Goal: Task Accomplishment & Management: Use online tool/utility

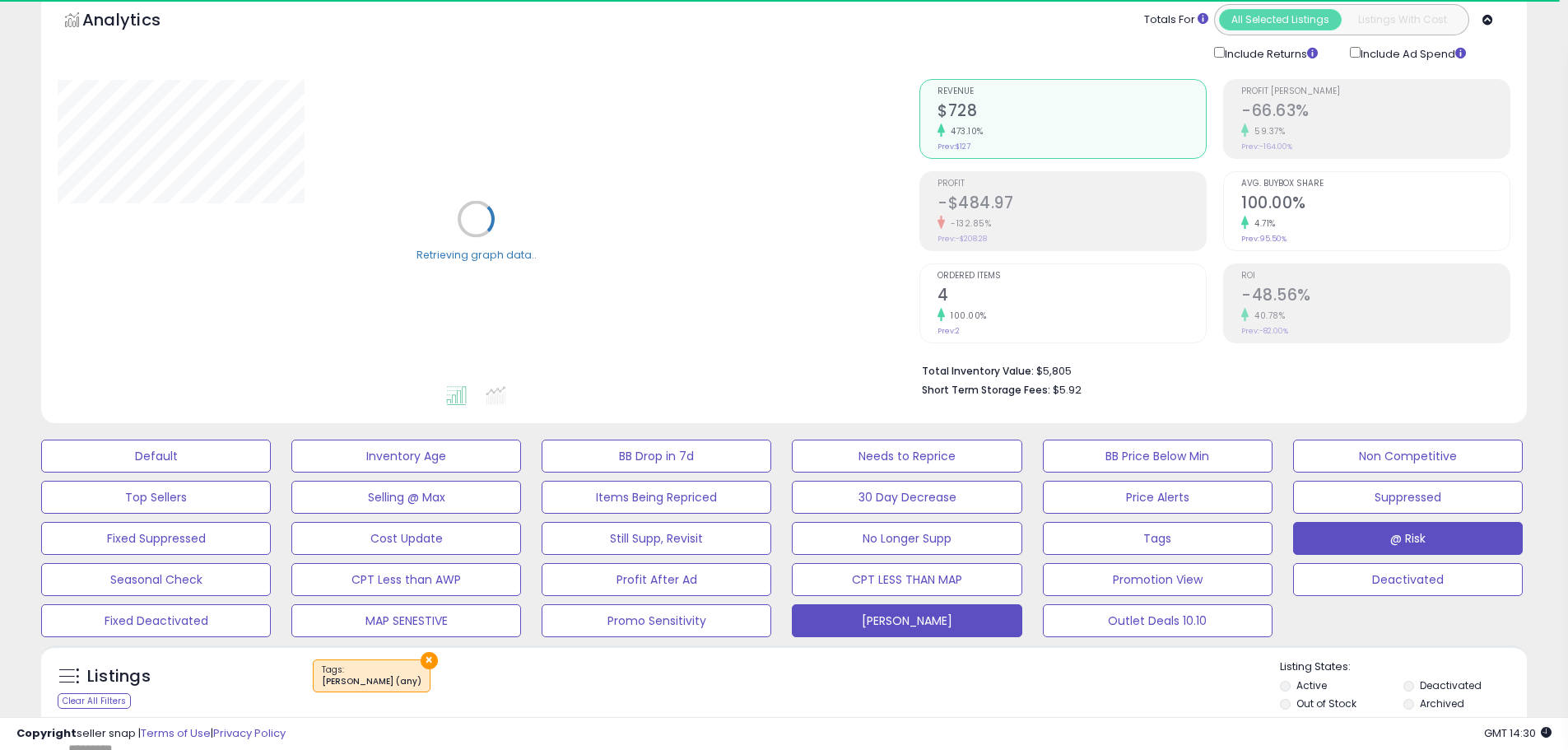
scroll to position [165, 0]
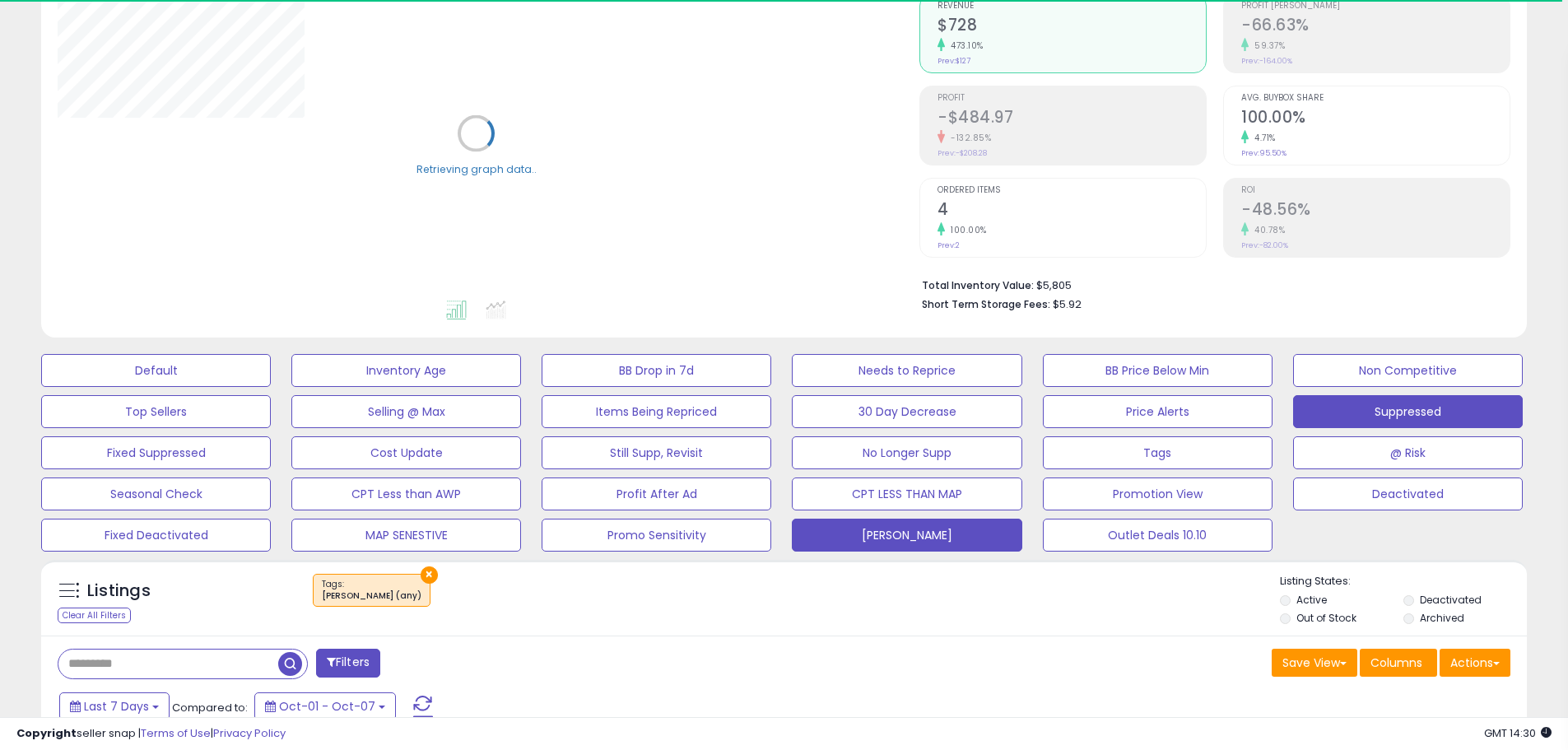
click at [1391, 413] on button "Suppressed" at bounding box center [1408, 411] width 229 height 33
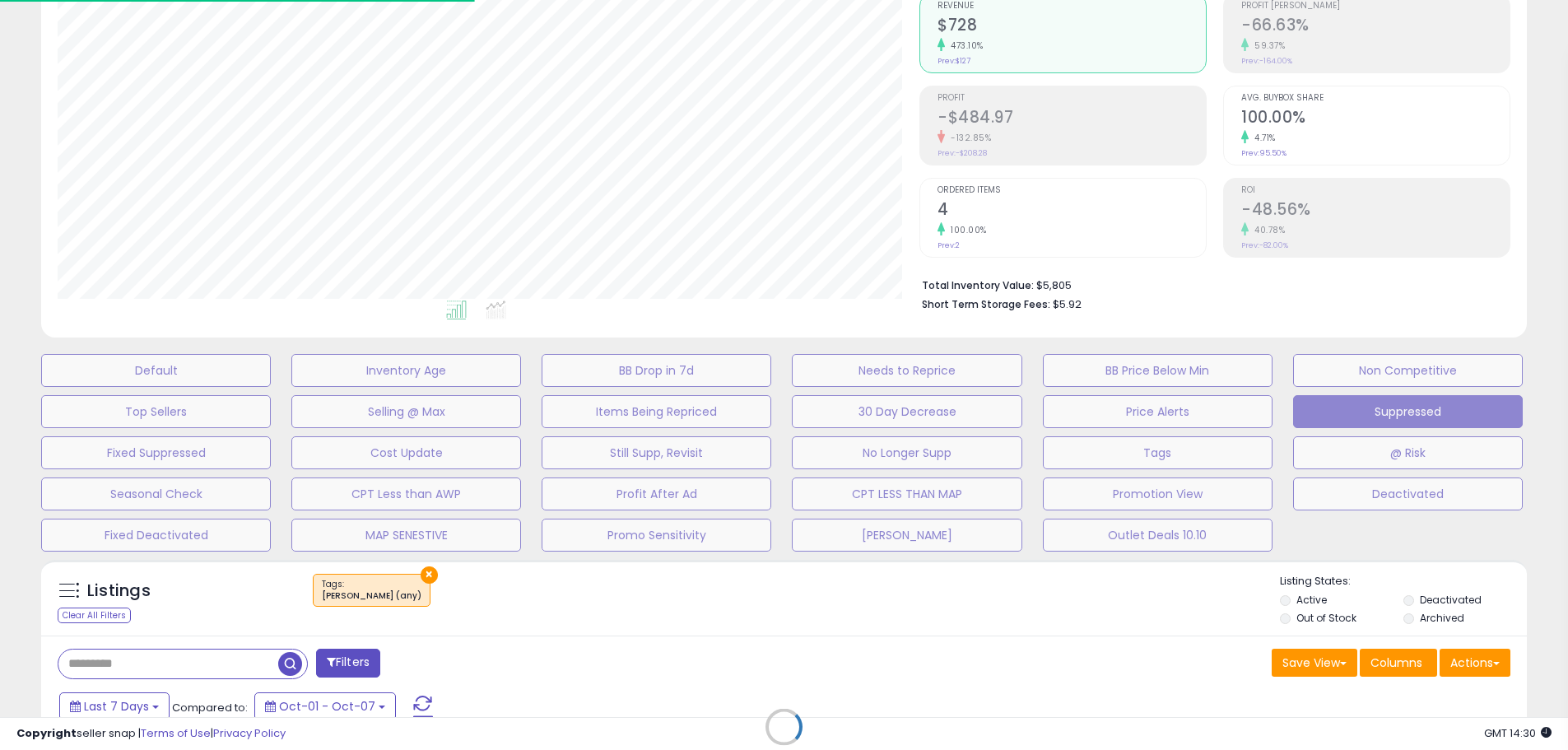
scroll to position [337, 862]
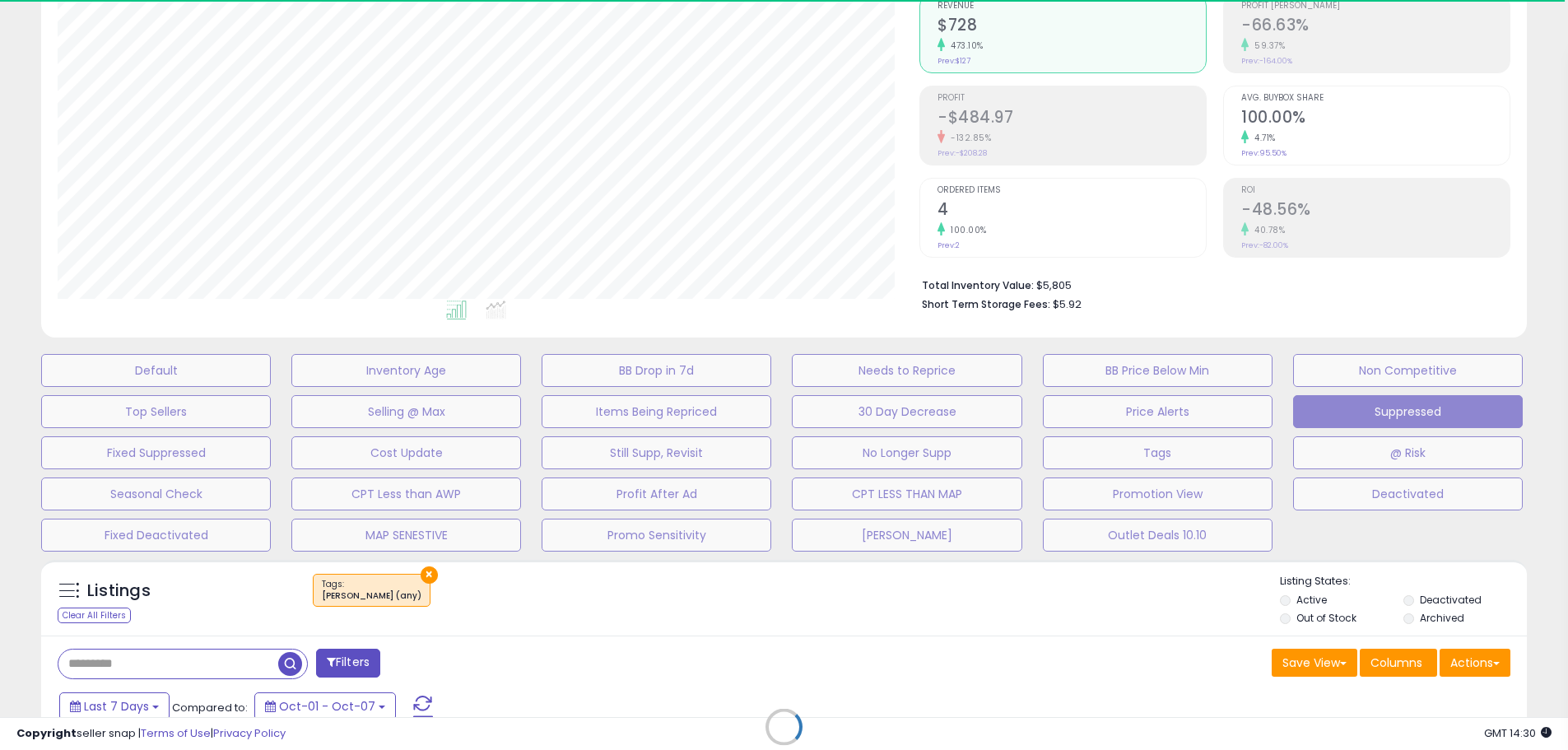
select select "**"
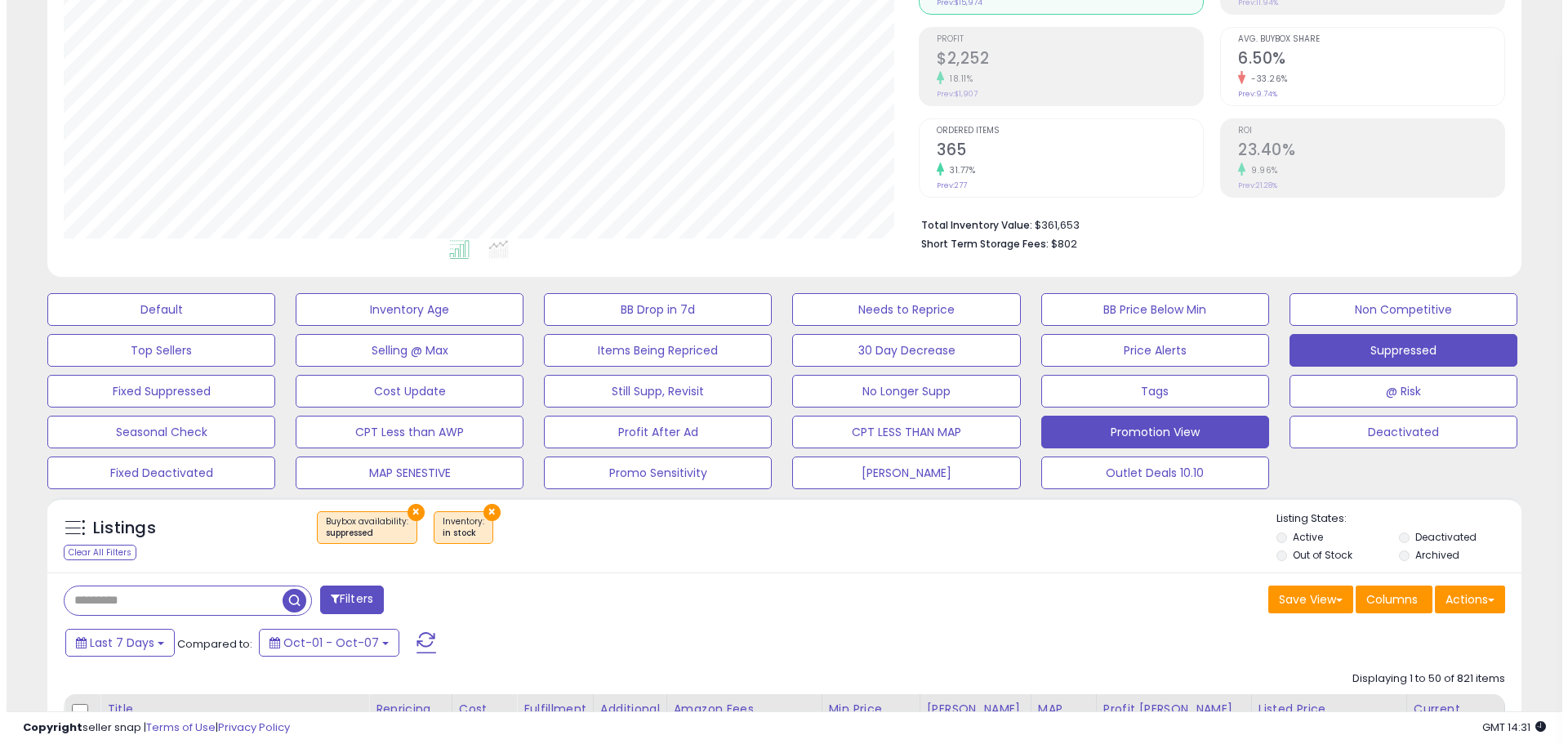
scroll to position [409, 0]
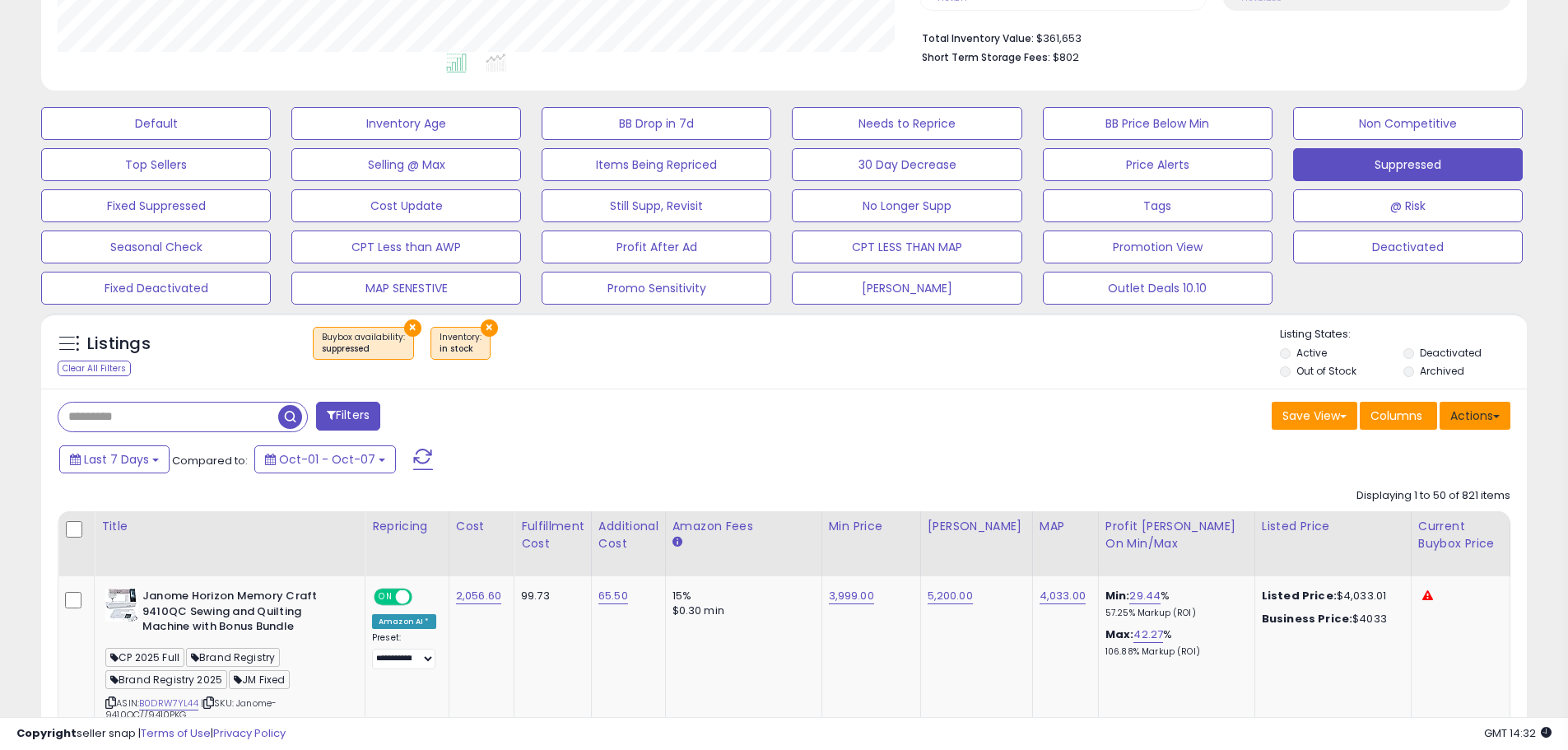
click at [1461, 423] on button "Actions" at bounding box center [1475, 415] width 71 height 28
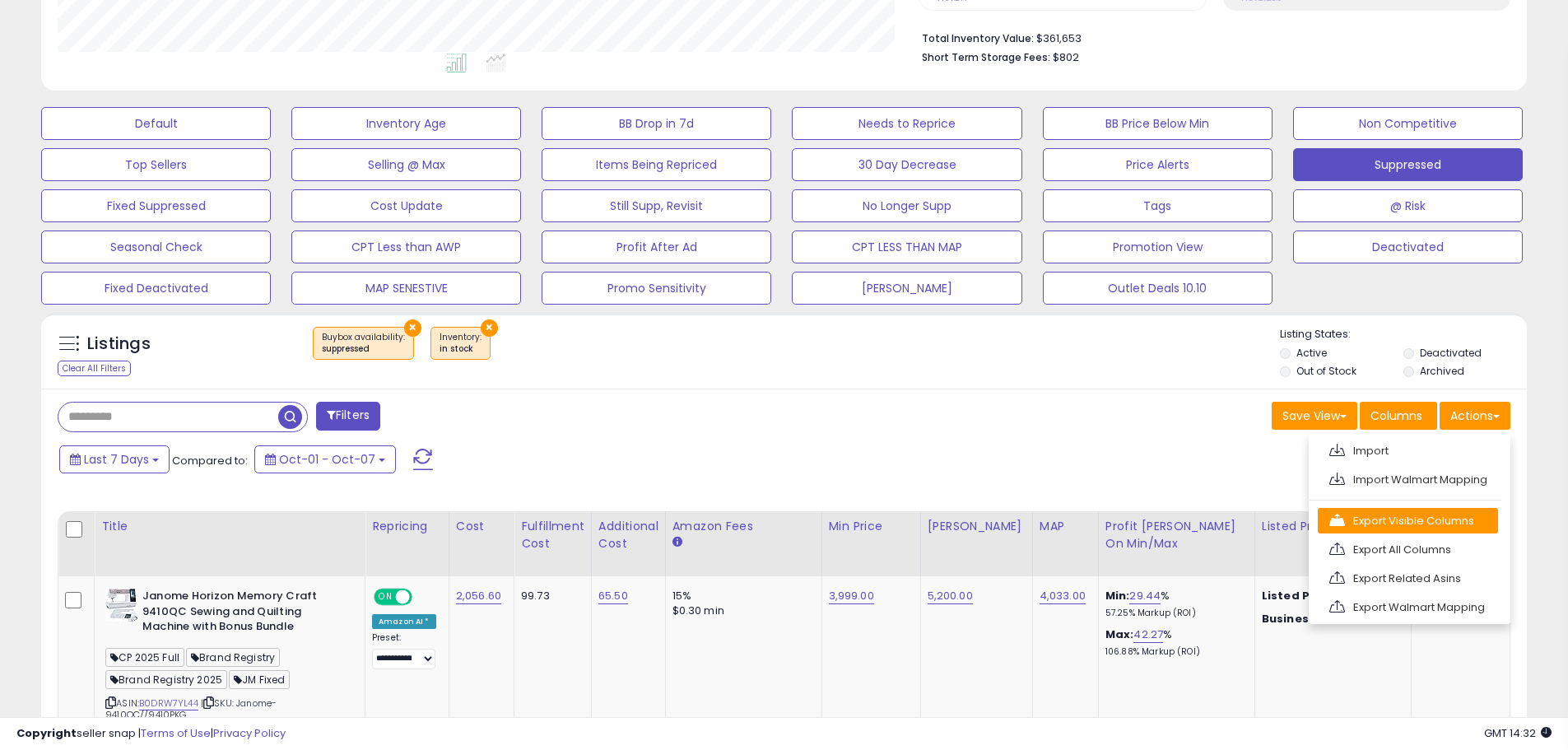
click at [1446, 517] on link "Export Visible Columns" at bounding box center [1407, 520] width 181 height 26
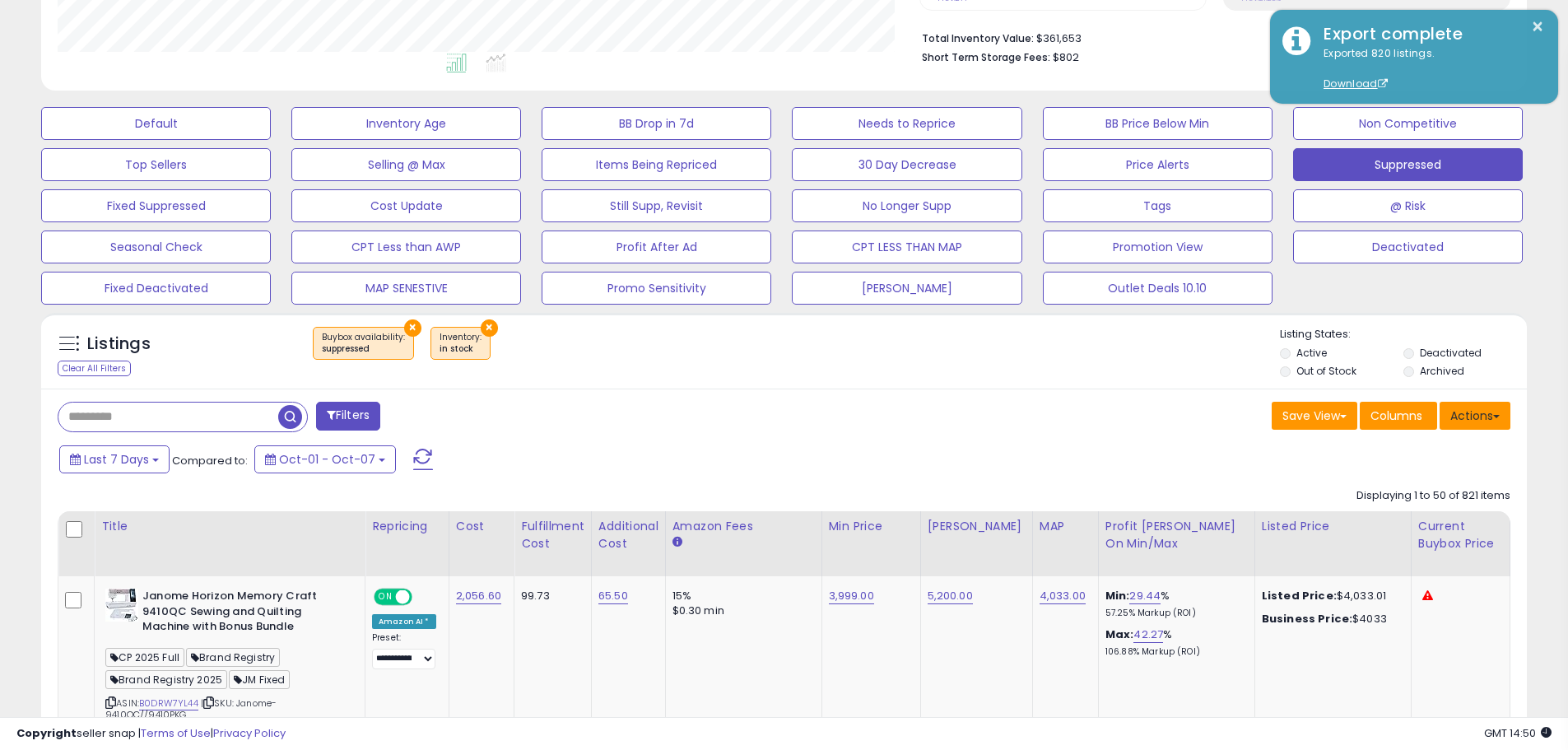
click at [1485, 414] on button "Actions" at bounding box center [1475, 415] width 71 height 28
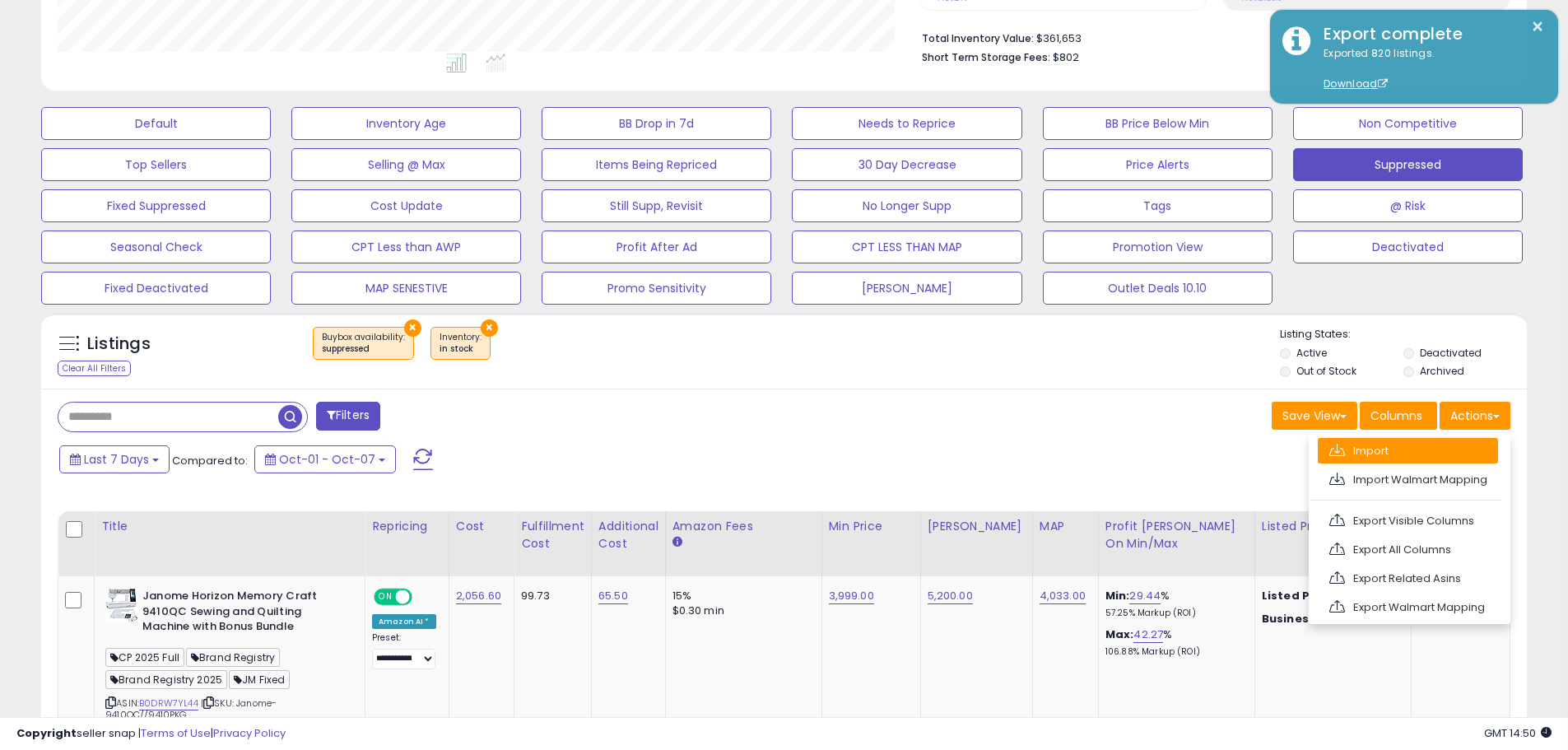
click at [1460, 446] on link "Import" at bounding box center [1407, 450] width 181 height 26
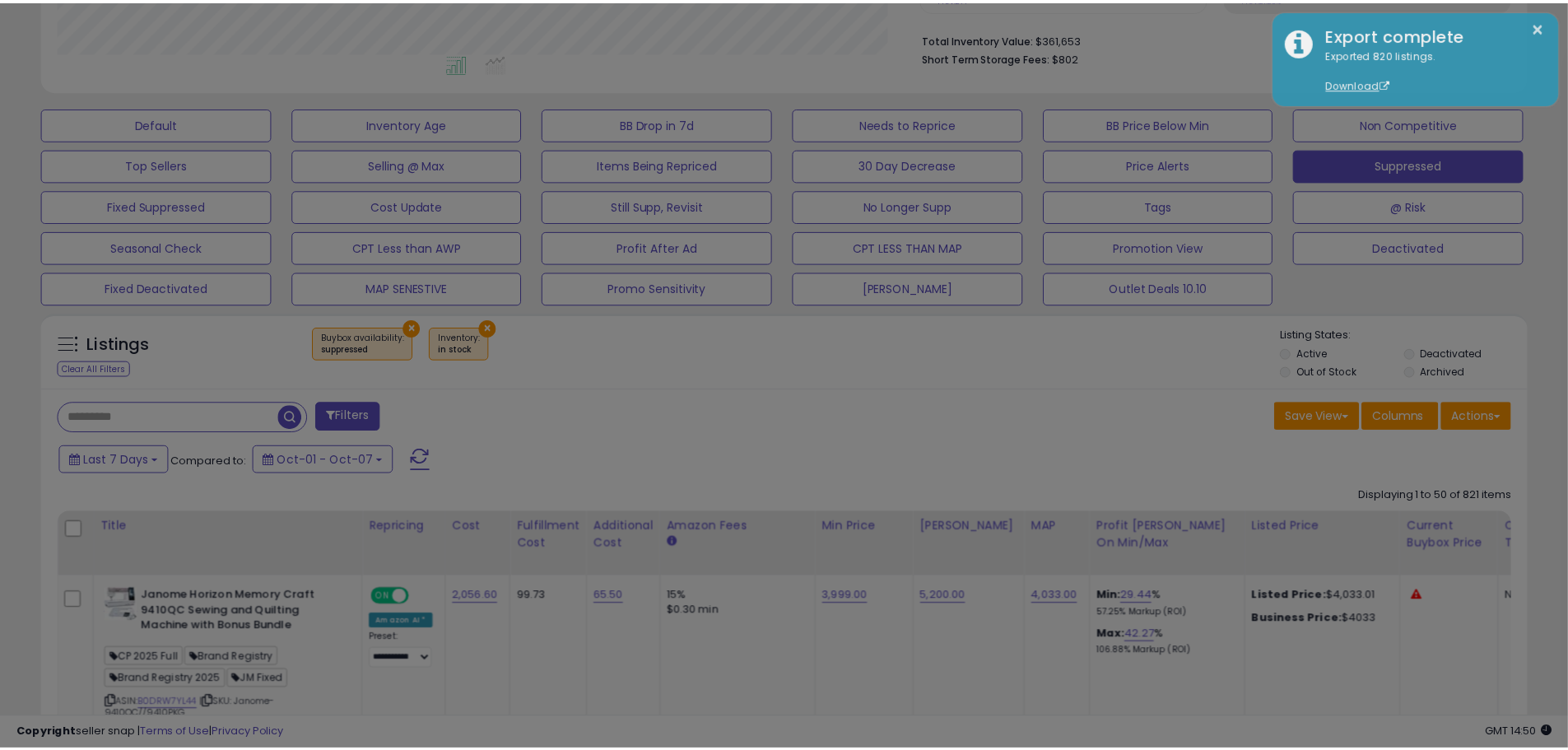
scroll to position [337, 869]
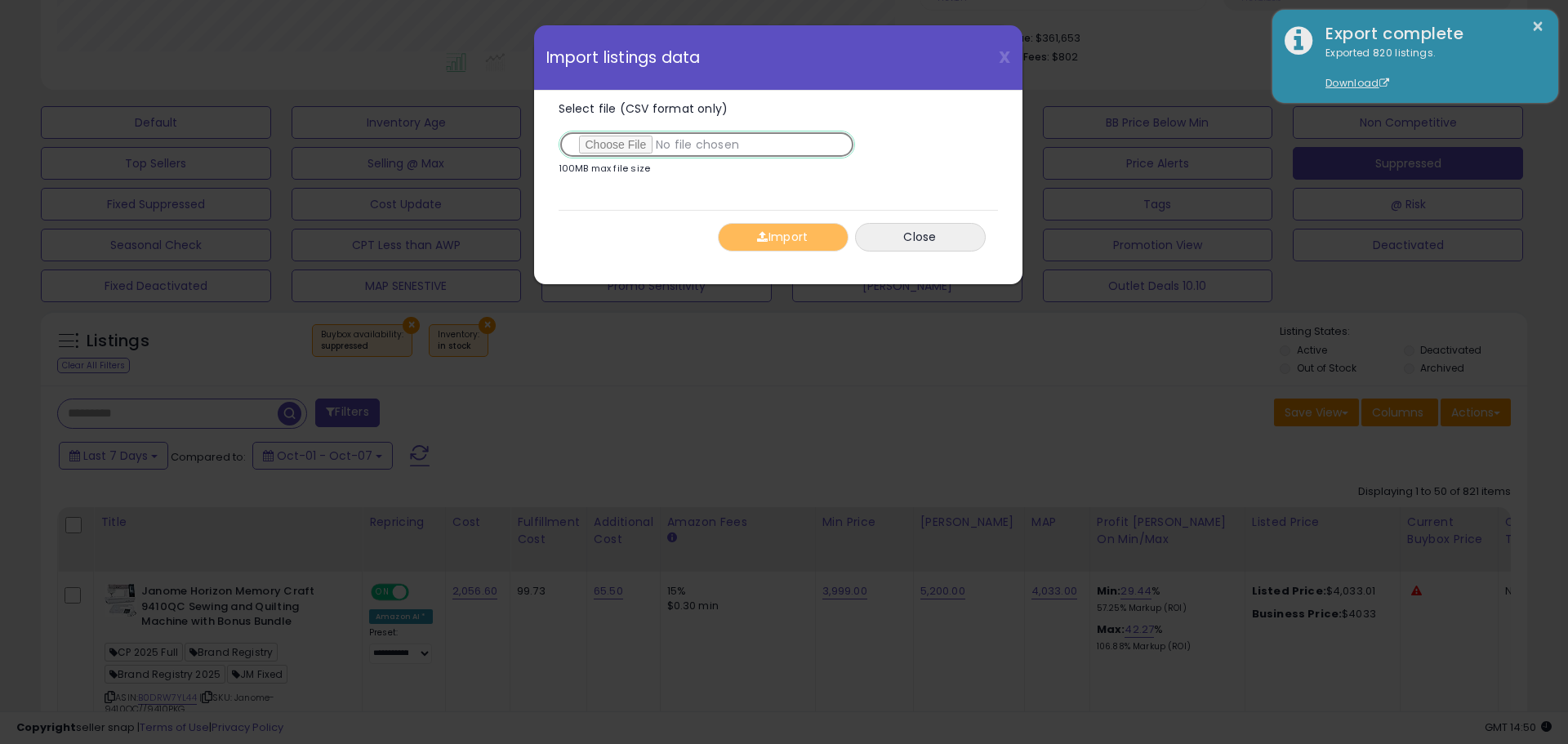
click at [582, 140] on input "Select file (CSV format only)" at bounding box center [707, 144] width 296 height 27
type input "**********"
click at [787, 242] on button "Import" at bounding box center [783, 237] width 131 height 28
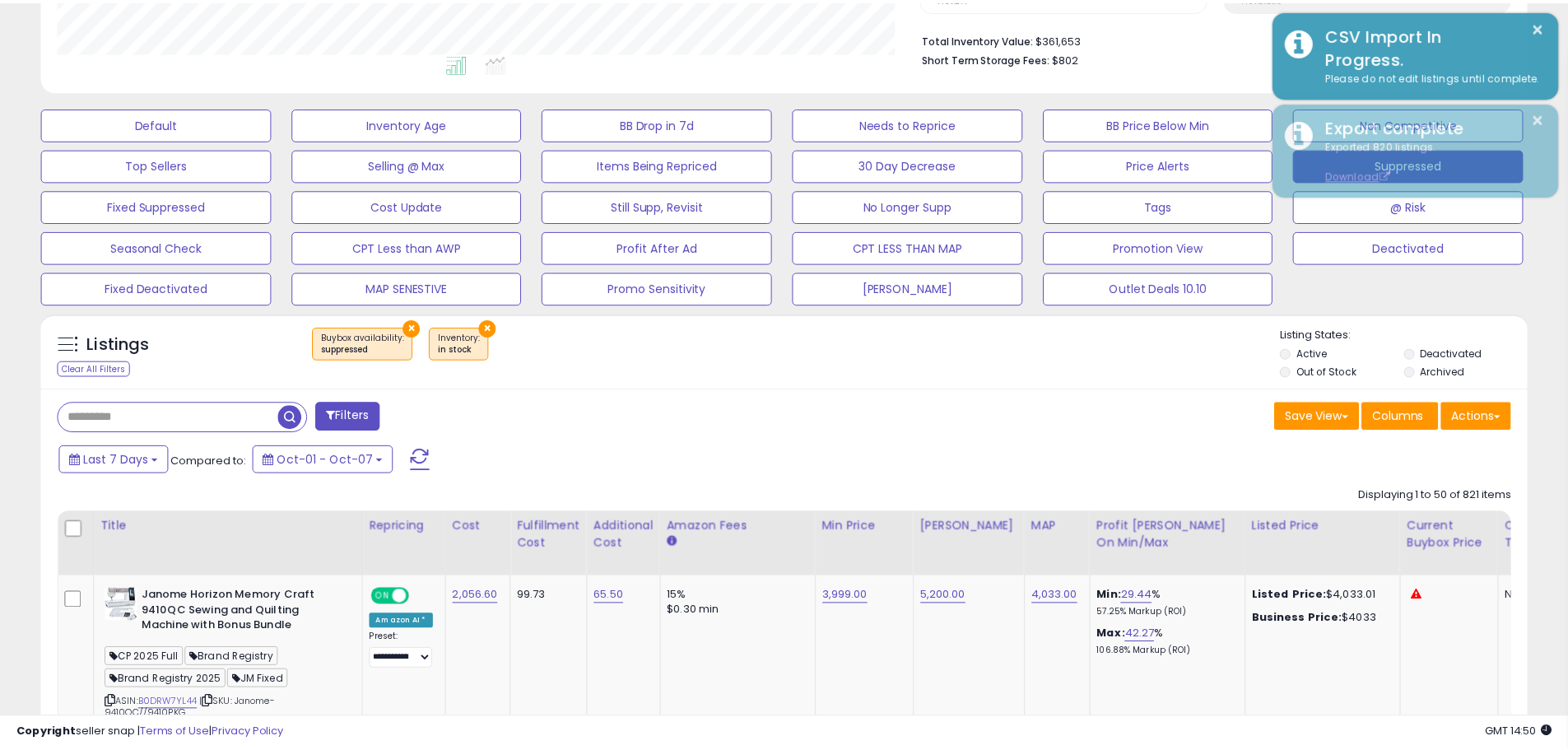
scroll to position [822893, 822103]
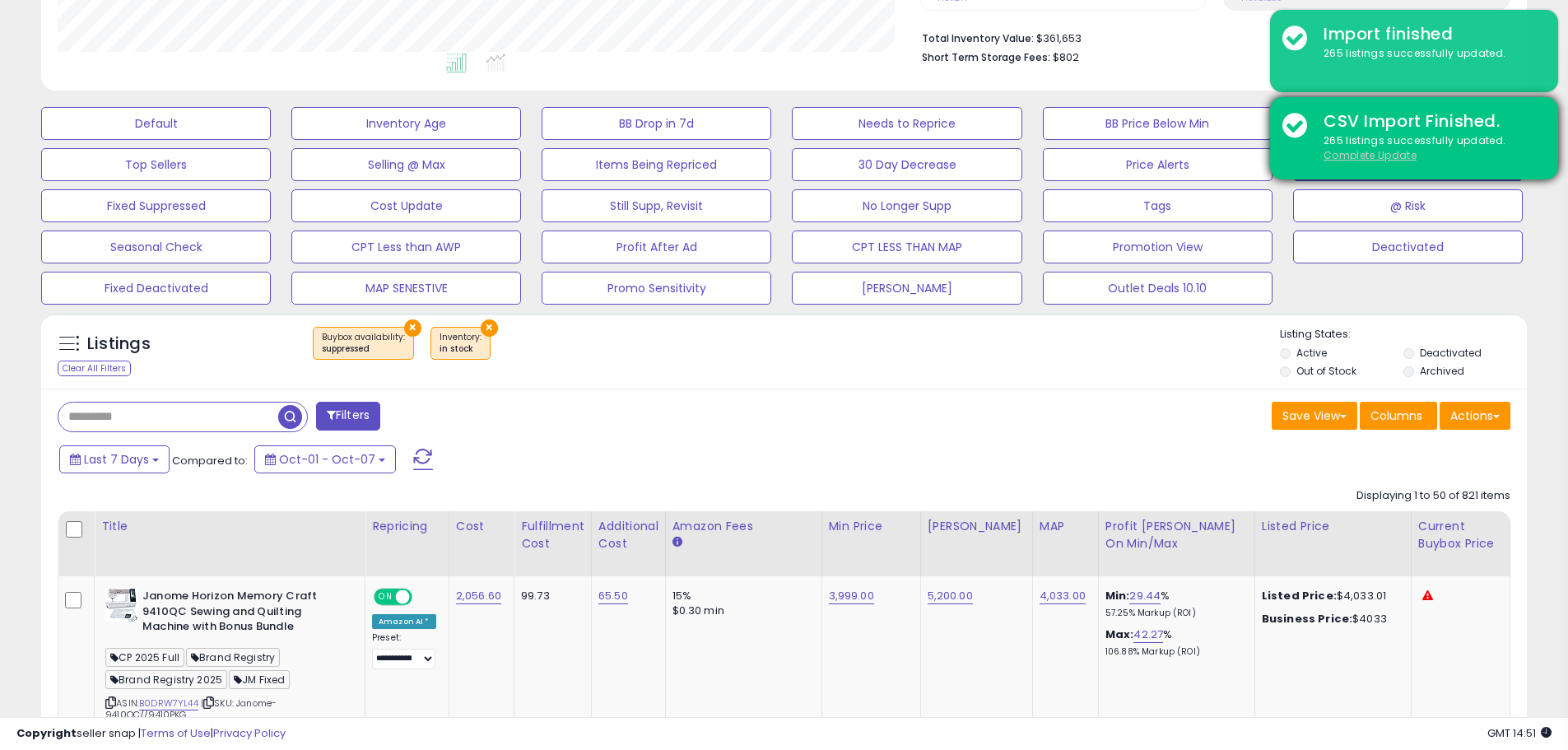
click at [1332, 159] on u "Complete Update" at bounding box center [1370, 156] width 93 height 14
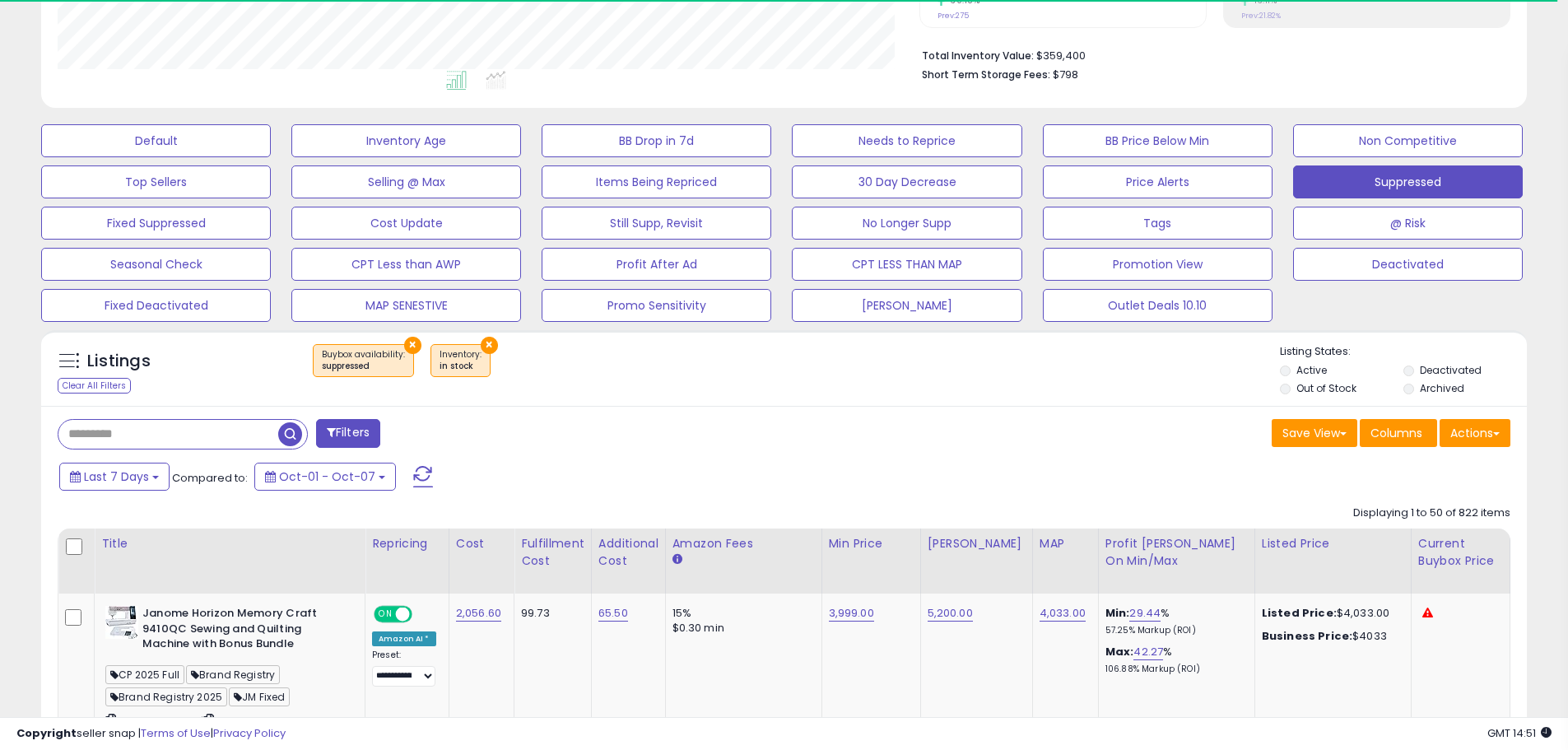
scroll to position [337, 862]
